Goal: Task Accomplishment & Management: Manage account settings

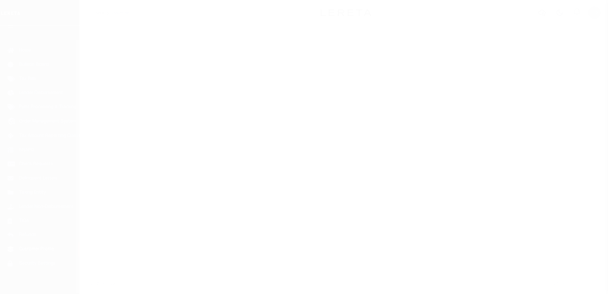
scroll to position [14, 0]
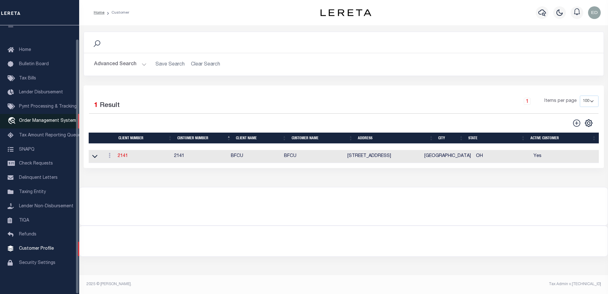
click at [37, 119] on span "Order Management System" at bounding box center [47, 121] width 57 height 4
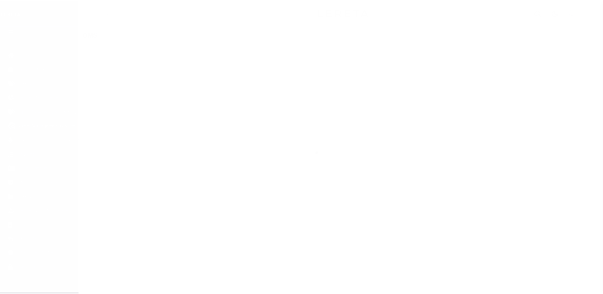
scroll to position [14, 0]
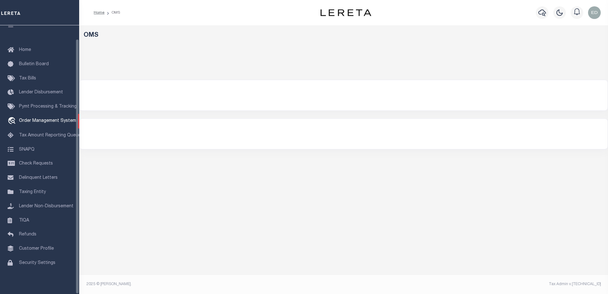
select select "200"
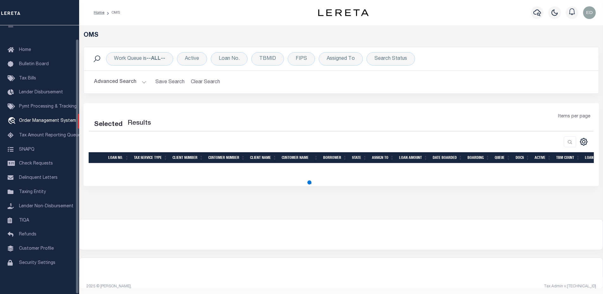
select select "200"
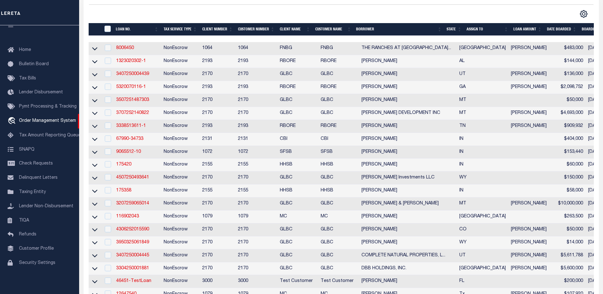
scroll to position [0, 0]
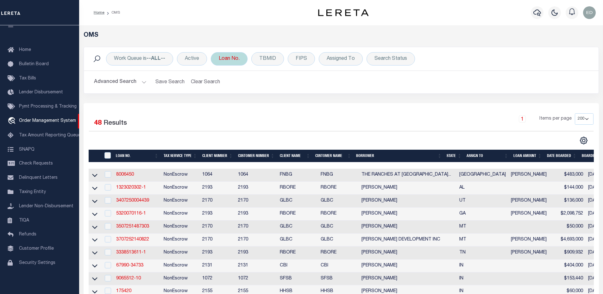
click at [236, 58] on div "Loan No." at bounding box center [229, 58] width 37 height 13
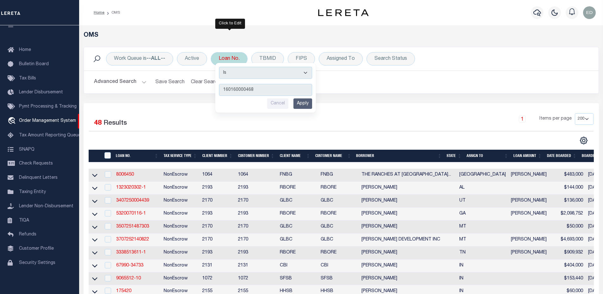
type input "160160000468"
click at [301, 102] on input "Apply" at bounding box center [302, 103] width 19 height 10
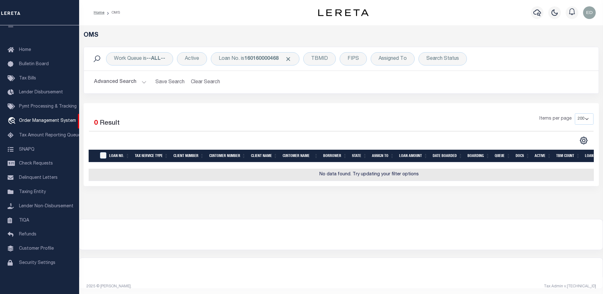
click at [125, 84] on button "Advanced Search" at bounding box center [120, 82] width 53 height 12
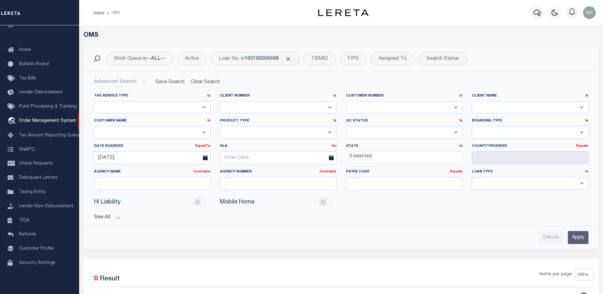
click at [205, 158] on icon at bounding box center [205, 157] width 5 height 5
click at [162, 158] on input "[DATE]" at bounding box center [152, 157] width 116 height 13
click at [132, 217] on span "14" at bounding box center [129, 218] width 12 height 12
type input "[DATE]"
click at [204, 85] on button "Clear Search" at bounding box center [205, 82] width 35 height 12
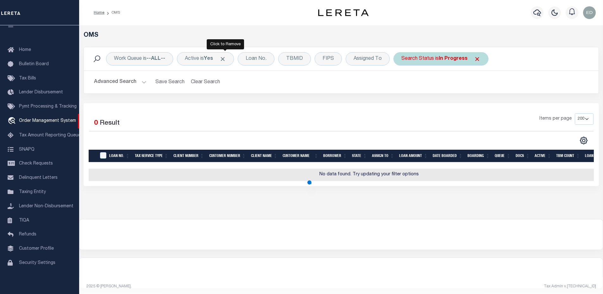
click at [224, 59] on span "Click to Remove" at bounding box center [222, 59] width 7 height 7
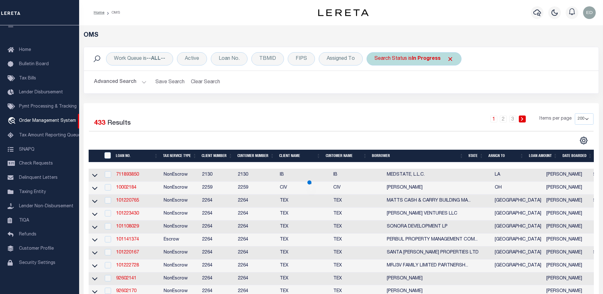
click at [452, 59] on span "Click to Remove" at bounding box center [450, 59] width 7 height 7
click at [221, 63] on div "Loan No." at bounding box center [229, 58] width 37 height 13
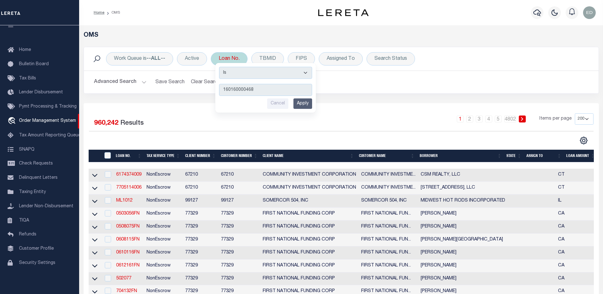
type input "160160000468"
click at [298, 102] on input "Apply" at bounding box center [302, 103] width 19 height 10
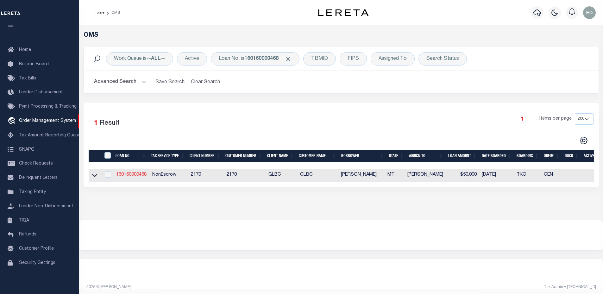
click at [136, 175] on link "160160000468" at bounding box center [131, 175] width 30 height 4
type input "160160000468"
type input "[PERSON_NAME]"
select select "False"
select select
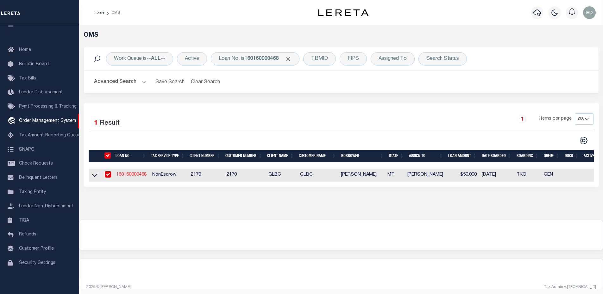
select select
select select "NonEscrow"
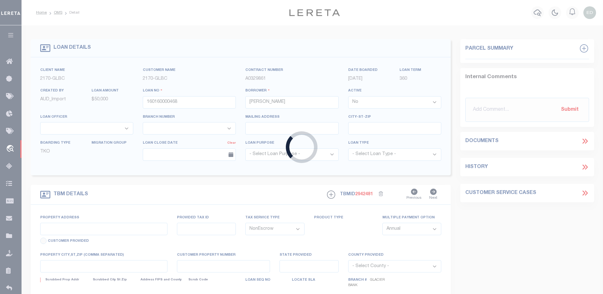
type input "[STREET_ADDRESS]"
select select
type input "KALISPELL MT 599015267"
type input "MT"
select select
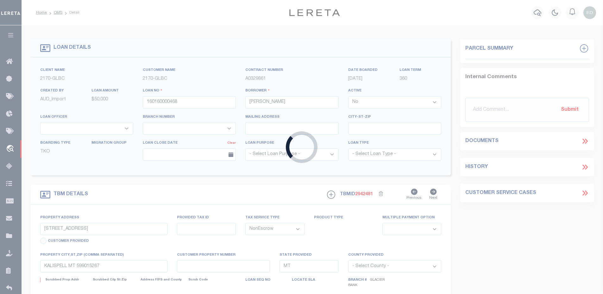
type textarea "Liability limited to information provided"
select select "4569"
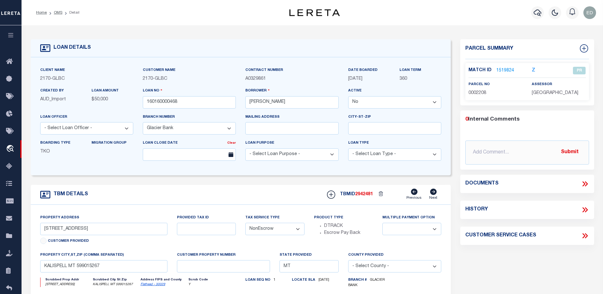
click at [310, 155] on select "- Select Loan Purpose - Church Exempt Construction to Perm Consumer Exempt Farm…" at bounding box center [291, 154] width 93 height 12
select select "400"
click at [245, 149] on select "- Select Loan Purpose - Church Exempt Construction to Perm Consumer Exempt Farm…" at bounding box center [291, 154] width 93 height 12
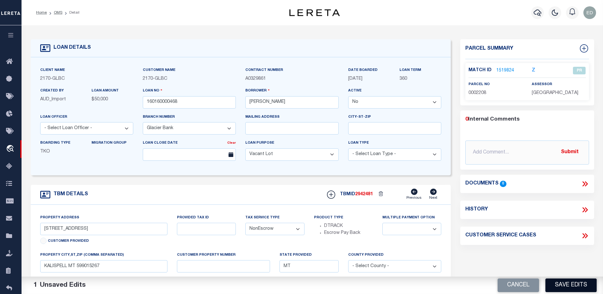
click at [563, 288] on button "Save Edits" at bounding box center [570, 286] width 51 height 14
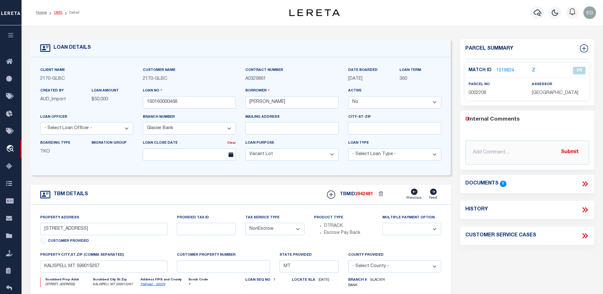
click at [57, 11] on link "OMS" at bounding box center [58, 13] width 9 height 4
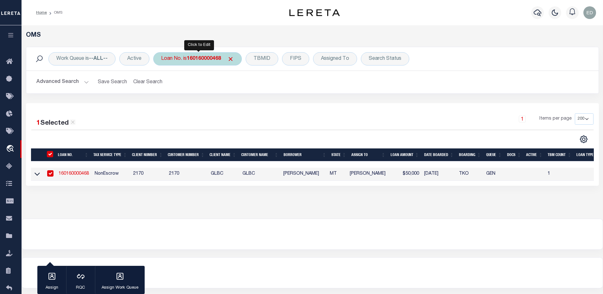
click at [208, 60] on b "160160000468" at bounding box center [204, 58] width 34 height 5
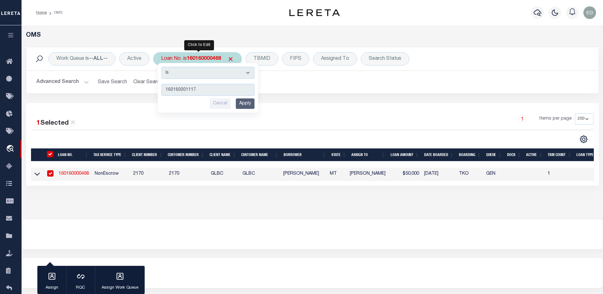
type input "160160001117"
click at [234, 105] on div "Cancel Apply" at bounding box center [207, 103] width 93 height 10
click at [242, 104] on input "Apply" at bounding box center [245, 103] width 19 height 10
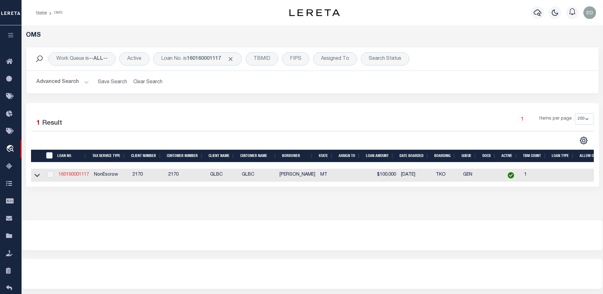
click at [72, 175] on link "160160001117" at bounding box center [74, 175] width 30 height 4
type input "160160001117"
type input "[PERSON_NAME]"
select select "True"
type input "[STREET_ADDRESS]"
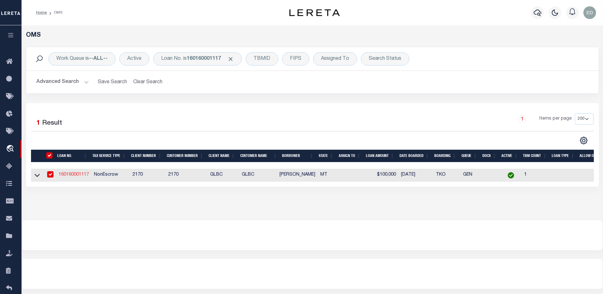
type input "KALISPELL MT 59901-5308"
select select
select select "4569"
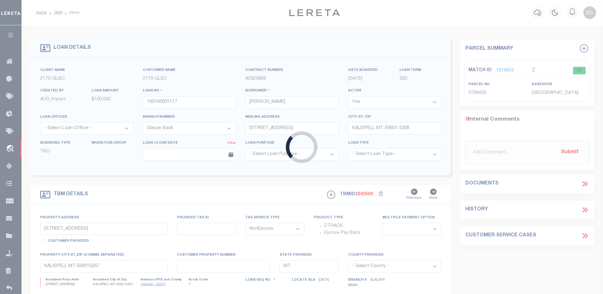
type input "[STREET_ADDRESS]"
select select
type input "BIGFORK MT 599110000"
select select
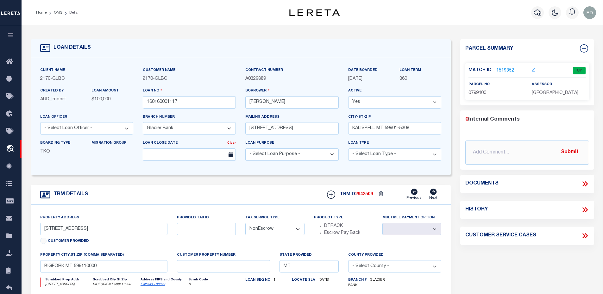
click at [282, 159] on select "- Select Loan Purpose - Church Exempt Construction to Perm Consumer Exempt Farm…" at bounding box center [291, 154] width 93 height 12
select select "400"
click at [245, 149] on select "- Select Loan Purpose - Church Exempt Construction to Perm Consumer Exempt Farm…" at bounding box center [291, 154] width 93 height 12
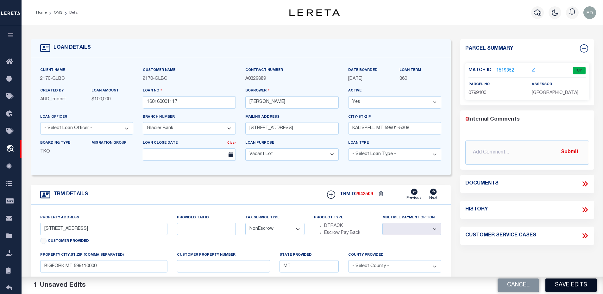
click at [572, 284] on button "Save Edits" at bounding box center [570, 286] width 51 height 14
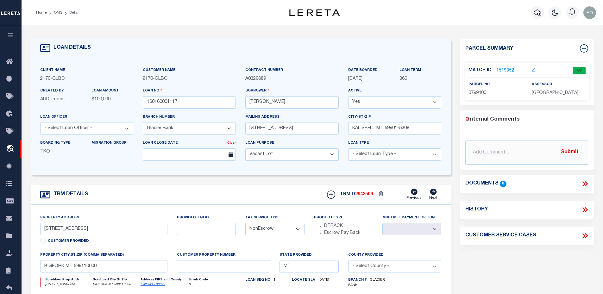
click at [57, 15] on li "OMS" at bounding box center [55, 13] width 16 height 6
click at [56, 13] on link "OMS" at bounding box center [58, 13] width 9 height 4
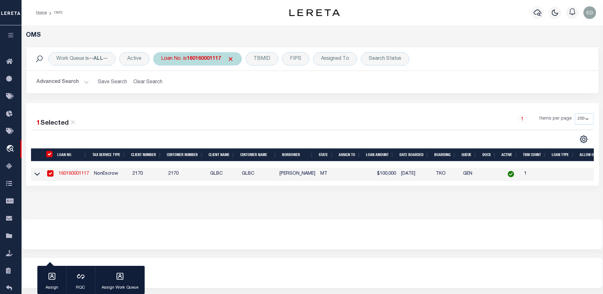
click at [211, 57] on b "160160001117" at bounding box center [204, 58] width 34 height 5
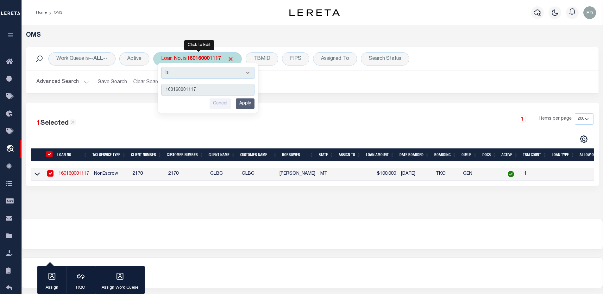
type input "160160001562"
click at [246, 105] on input "Apply" at bounding box center [245, 103] width 19 height 10
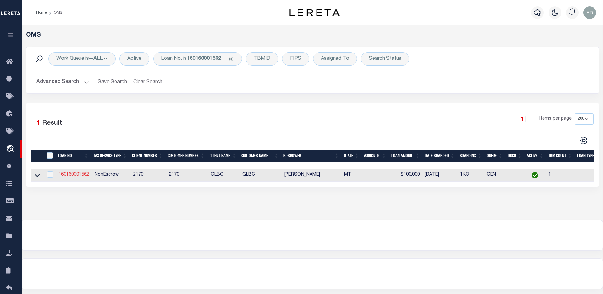
click at [66, 176] on link "160160001562" at bounding box center [74, 175] width 30 height 4
type input "160160001562"
type input "[PERSON_NAME]"
type input "[STREET_ADDRESS]"
type input "KALISPELL MT 59901-2568"
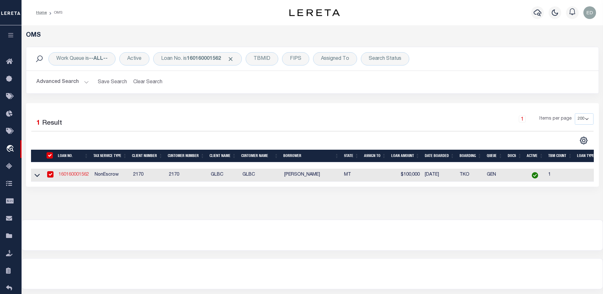
select select
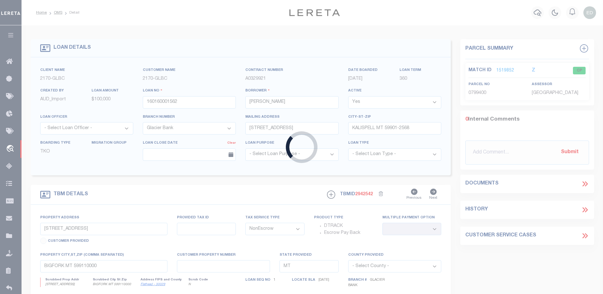
type input "[STREET_ADDRESS]"
select select
type input "KALISPELL MT 599012568"
select select
select select "4569"
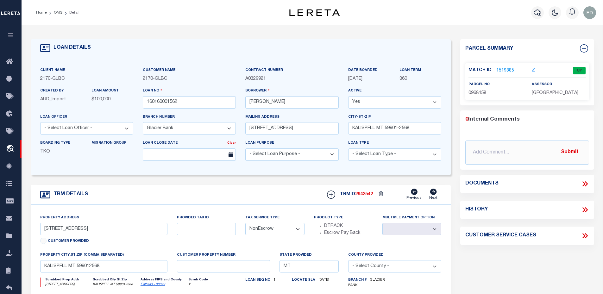
click at [270, 155] on select "- Select Loan Purpose - Church Exempt Construction to Perm Consumer Exempt Farm…" at bounding box center [291, 154] width 93 height 12
select select "400"
click at [245, 149] on select "- Select Loan Purpose - Church Exempt Construction to Perm Consumer Exempt Farm…" at bounding box center [291, 154] width 93 height 12
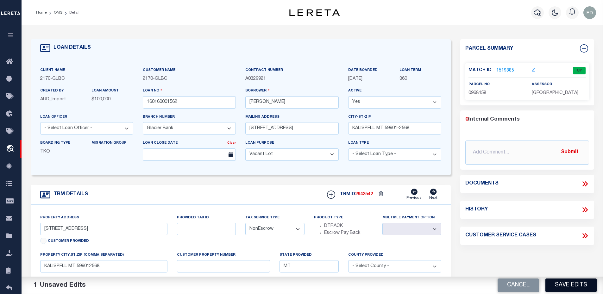
click at [580, 289] on button "Save Edits" at bounding box center [570, 286] width 51 height 14
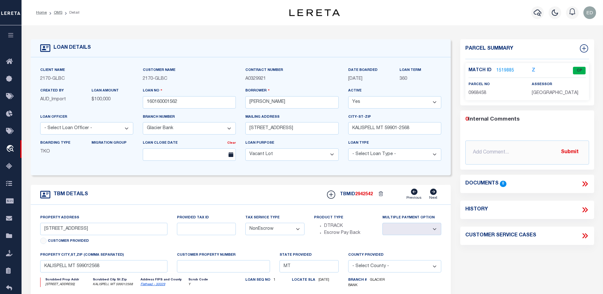
click at [256, 158] on select "- Select Loan Purpose - Church Exempt Construction to Perm Consumer Exempt Farm…" at bounding box center [291, 154] width 93 height 12
click at [60, 13] on link "OMS" at bounding box center [58, 13] width 9 height 4
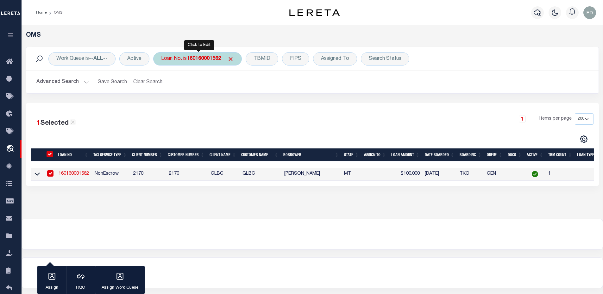
click at [217, 62] on div "Loan No. is 160160001562" at bounding box center [197, 58] width 89 height 13
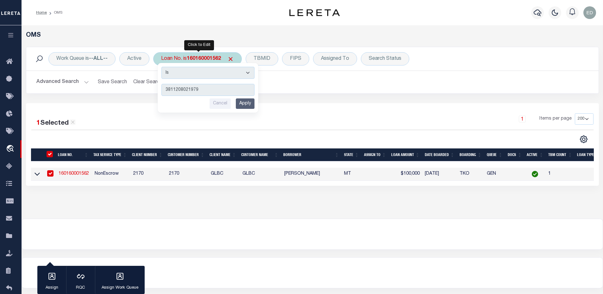
type input "3811208021979"
click at [242, 102] on input "Apply" at bounding box center [245, 103] width 19 height 10
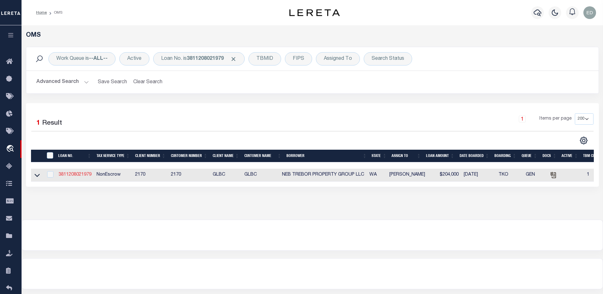
click at [72, 174] on link "3811208021979" at bounding box center [75, 175] width 33 height 4
type input "3811208021979"
type input "NEB TREBOR PROPERTY GROUP LLC"
select select "False"
select select "4575"
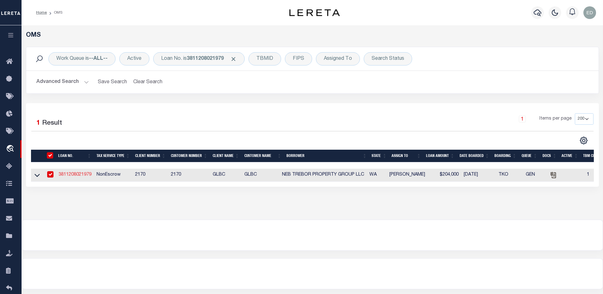
select select
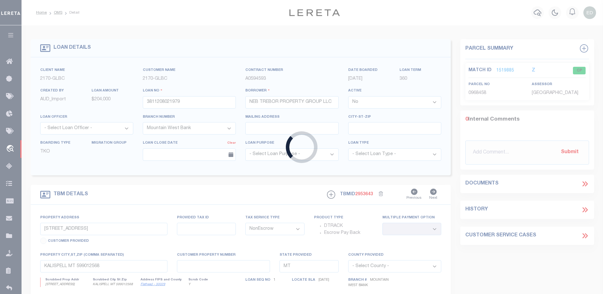
type input "[STREET_ADDRESS]"
select select
type input "SPOKANE WA 992060000"
type input "WA"
select select
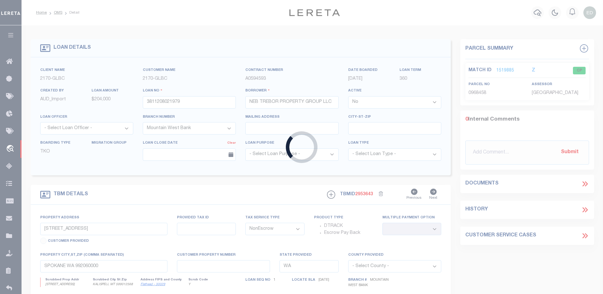
select select "4575"
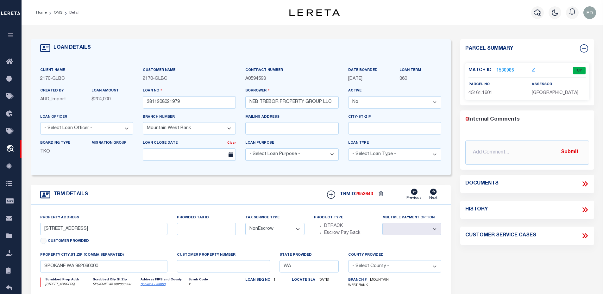
click at [276, 160] on select "- Select Loan Purpose - Church Exempt Construction to Perm Consumer Exempt Farm…" at bounding box center [291, 154] width 93 height 12
select select "400"
click at [245, 149] on select "- Select Loan Purpose - Church Exempt Construction to Perm Consumer Exempt Farm…" at bounding box center [291, 154] width 93 height 12
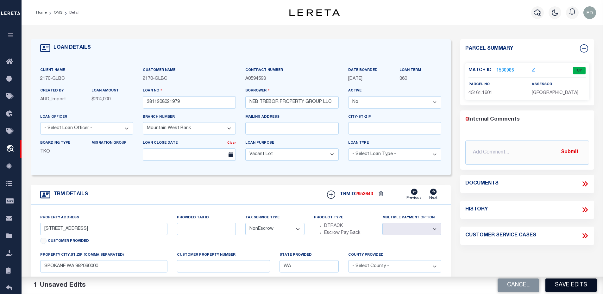
click at [560, 285] on button "Save Edits" at bounding box center [570, 286] width 51 height 14
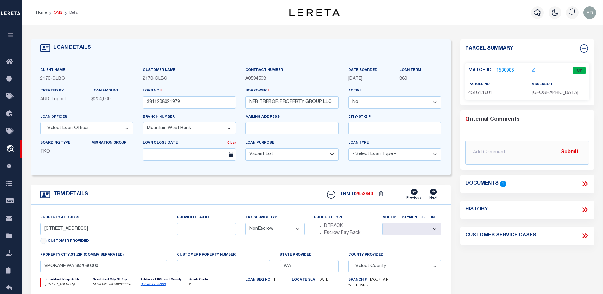
click at [61, 11] on link "OMS" at bounding box center [58, 13] width 9 height 4
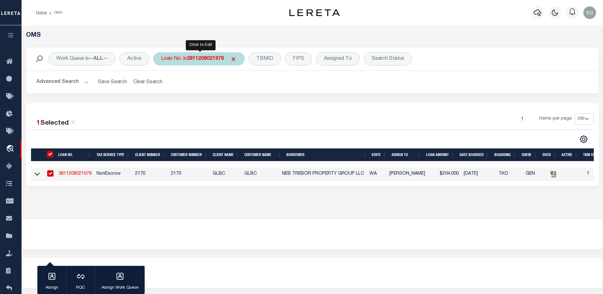
click at [206, 56] on b "3811208021979" at bounding box center [205, 58] width 37 height 5
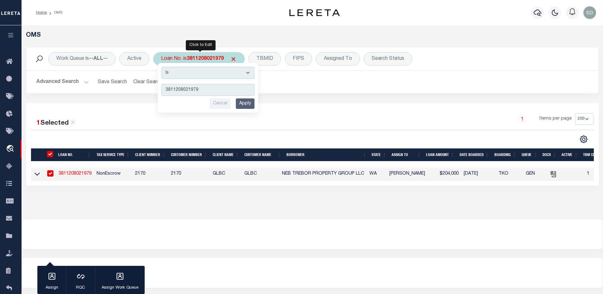
type input "807004155"
click at [248, 108] on input "Apply" at bounding box center [245, 103] width 19 height 10
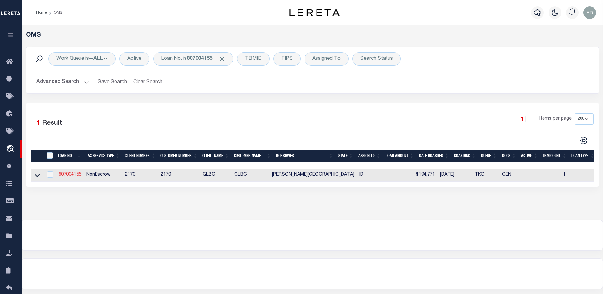
click at [68, 175] on link "807004155" at bounding box center [70, 175] width 23 height 4
type input "807004155"
type input "[PERSON_NAME][GEOGRAPHIC_DATA]"
select select
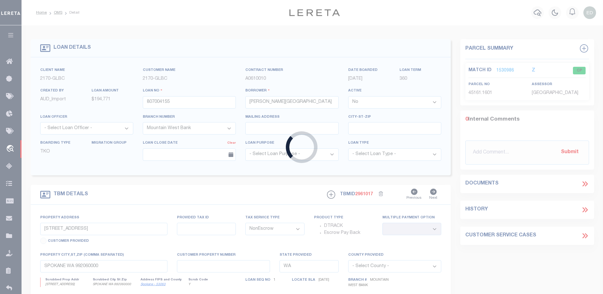
type input "[STREET_ADDRESS]"
select select
type input "[PERSON_NAME][GEOGRAPHIC_DATA] ID 838159212"
type input "ID"
select select
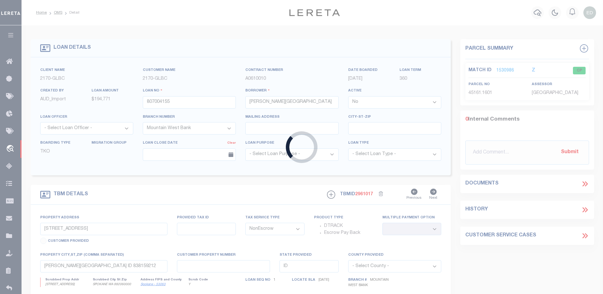
select select "4575"
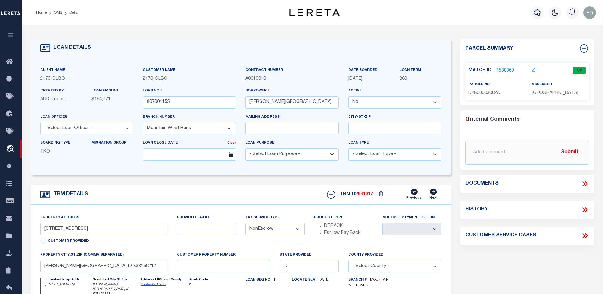
click at [273, 156] on select "- Select Loan Purpose - Church Exempt Construction to Perm Consumer Exempt Farm…" at bounding box center [291, 154] width 93 height 12
select select "400"
click at [245, 149] on select "- Select Loan Purpose - Church Exempt Construction to Perm Consumer Exempt Farm…" at bounding box center [291, 154] width 93 height 12
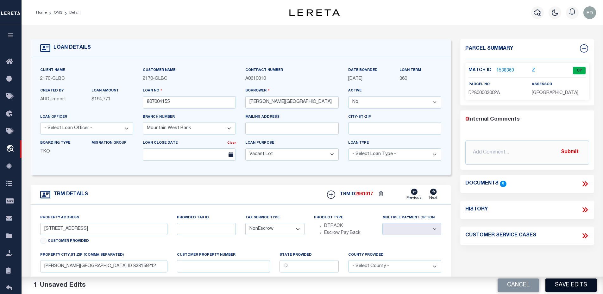
click at [575, 284] on button "Save Edits" at bounding box center [570, 286] width 51 height 14
